Goal: Navigation & Orientation: Find specific page/section

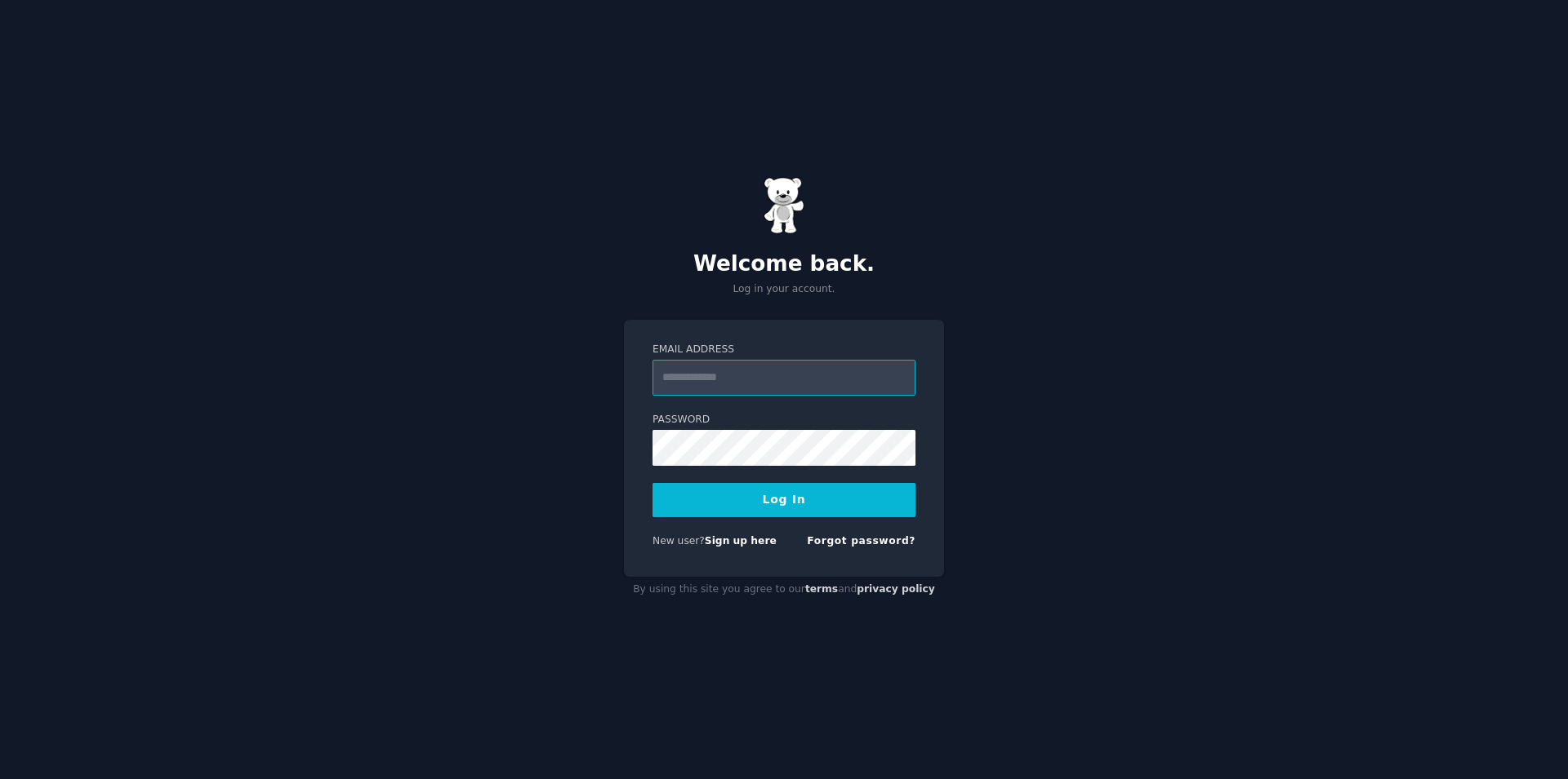
click at [763, 378] on input "Email Address" at bounding box center [784, 377] width 263 height 36
click at [741, 373] on input "Email Address" at bounding box center [784, 377] width 263 height 36
type input "**********"
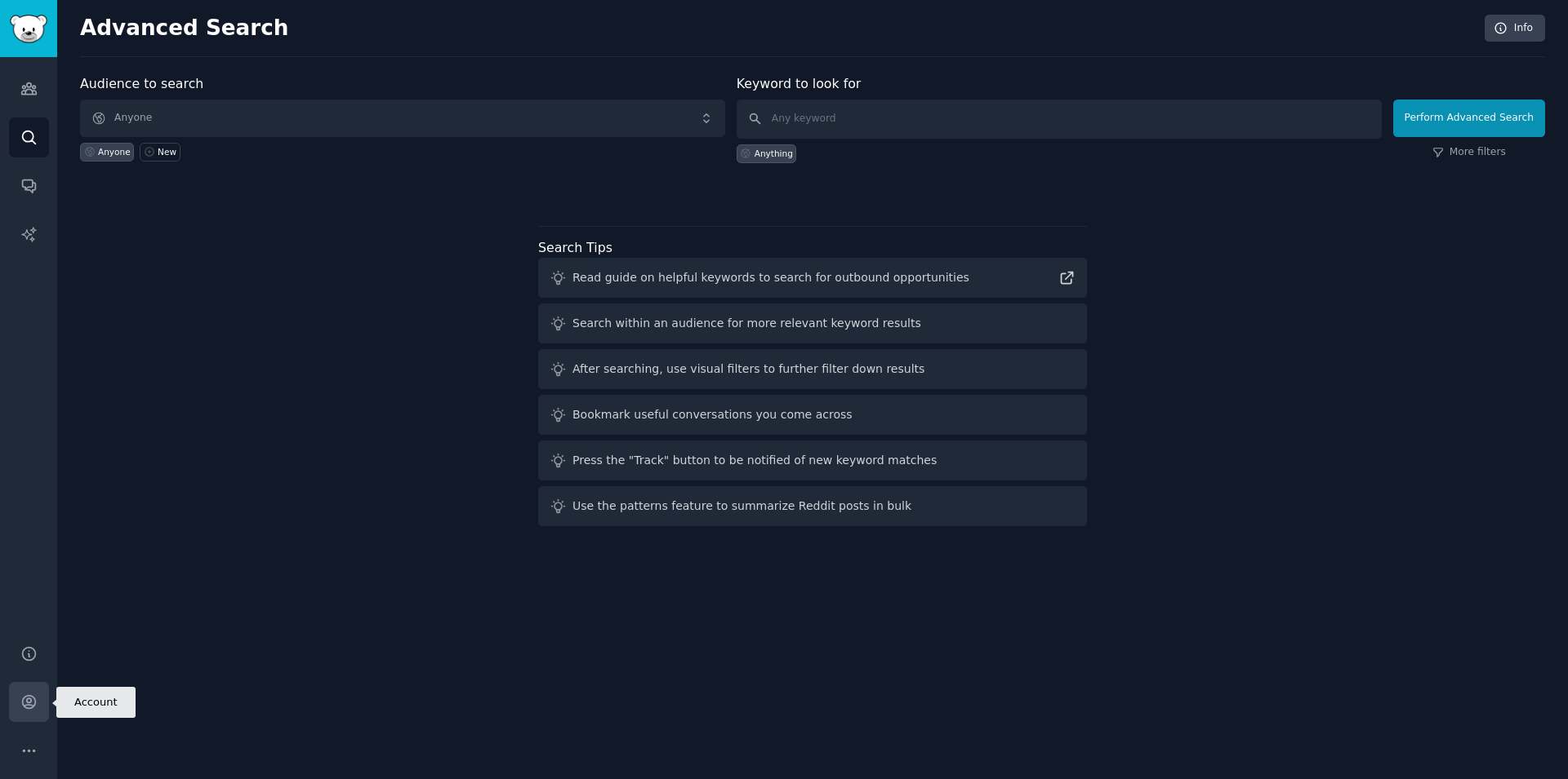
click at [25, 693] on link "Account" at bounding box center [29, 702] width 40 height 40
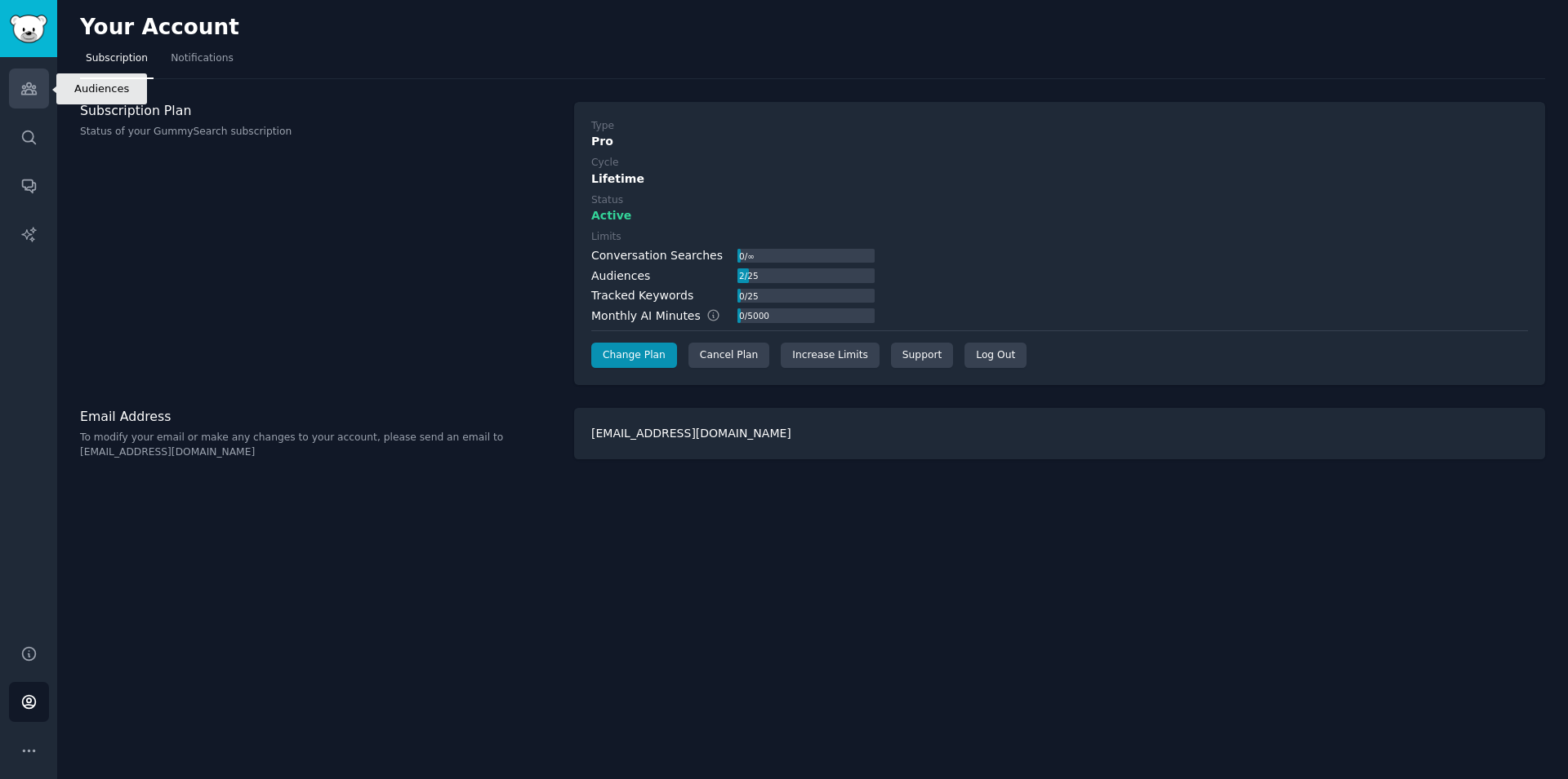
click at [28, 85] on icon "Sidebar" at bounding box center [29, 88] width 17 height 17
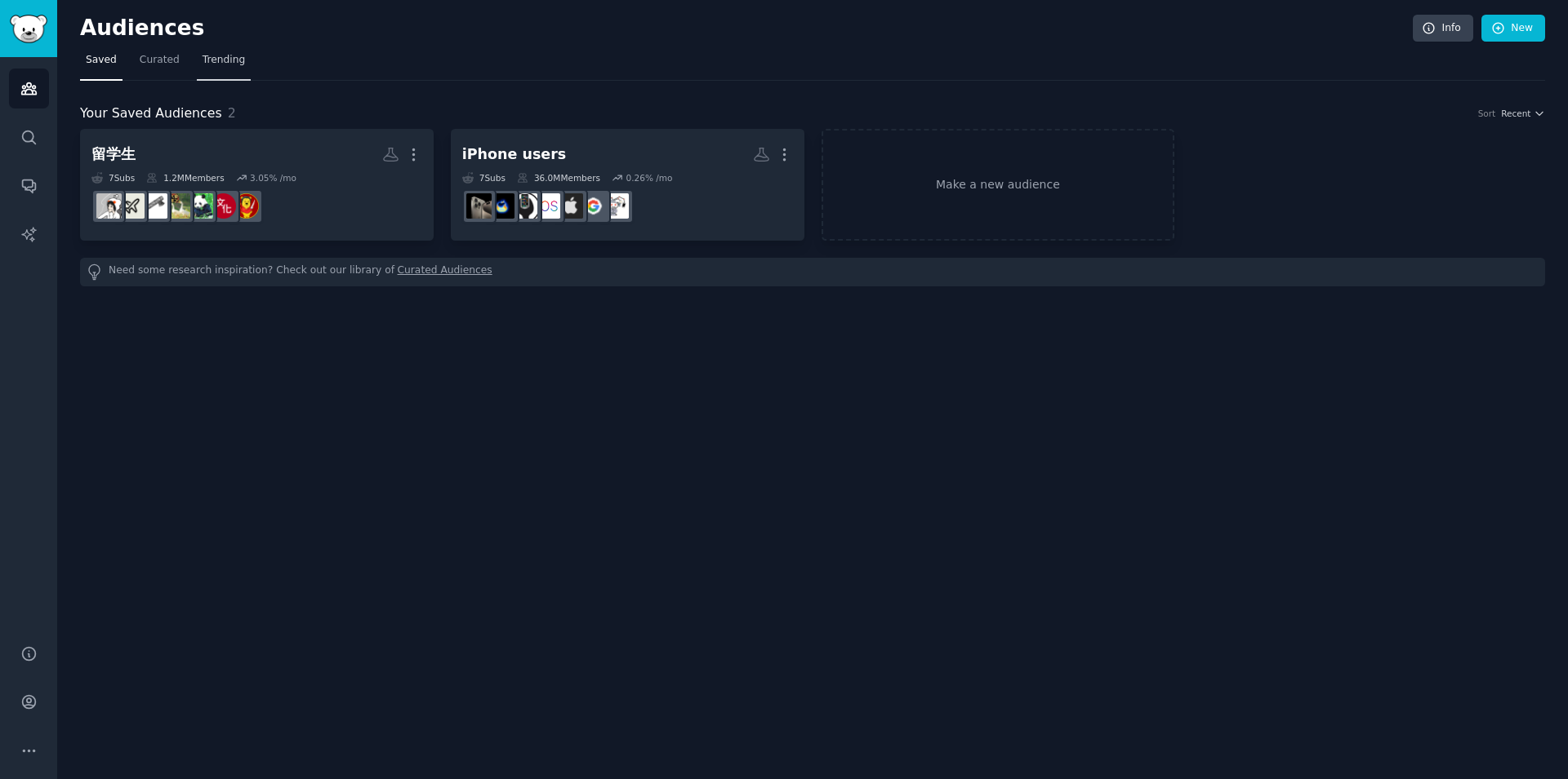
click at [239, 62] on span "Trending" at bounding box center [224, 61] width 42 height 15
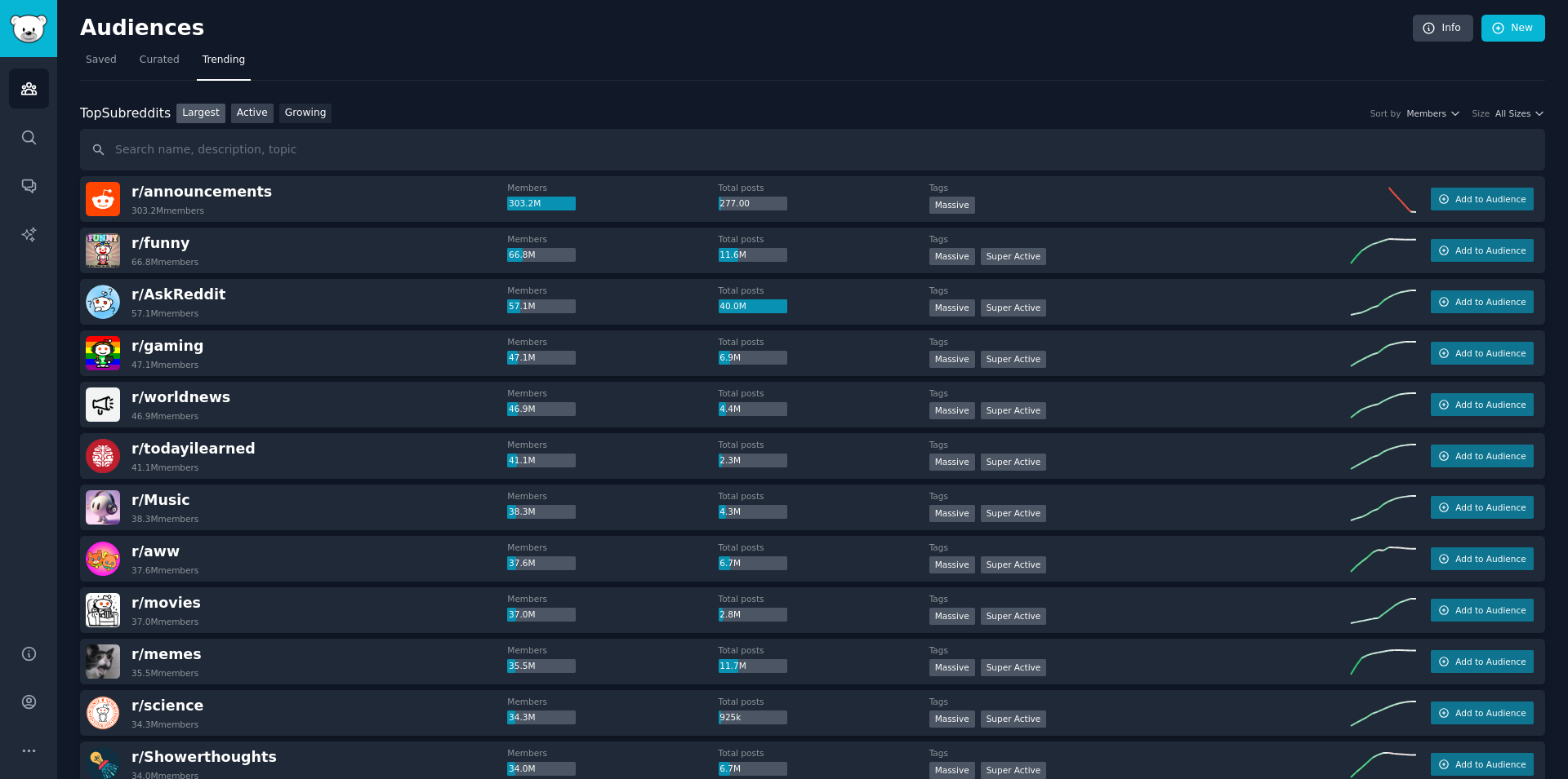
click at [252, 120] on link "Active" at bounding box center [252, 114] width 42 height 20
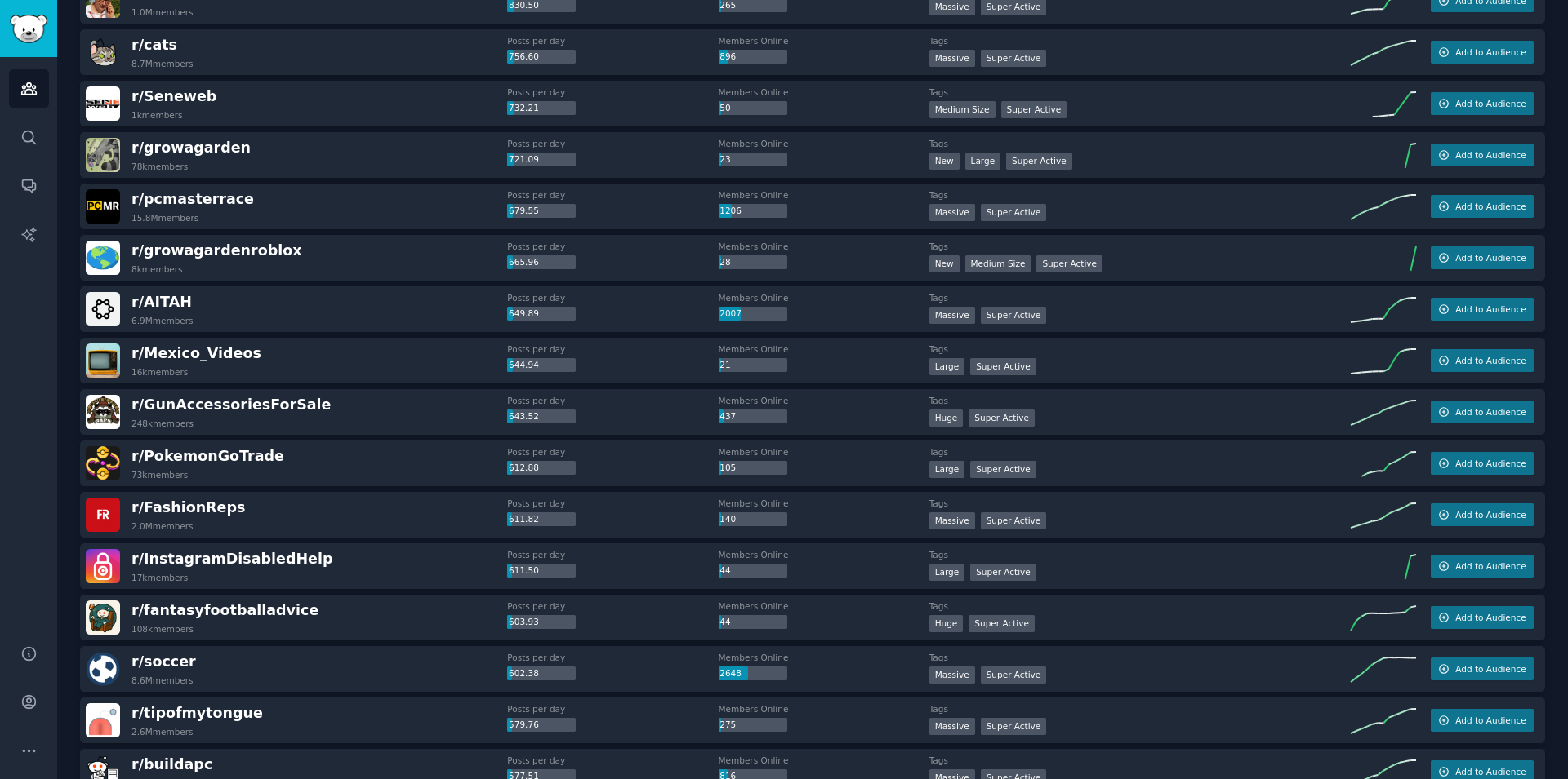
scroll to position [2074, 0]
